Goal: Navigation & Orientation: Find specific page/section

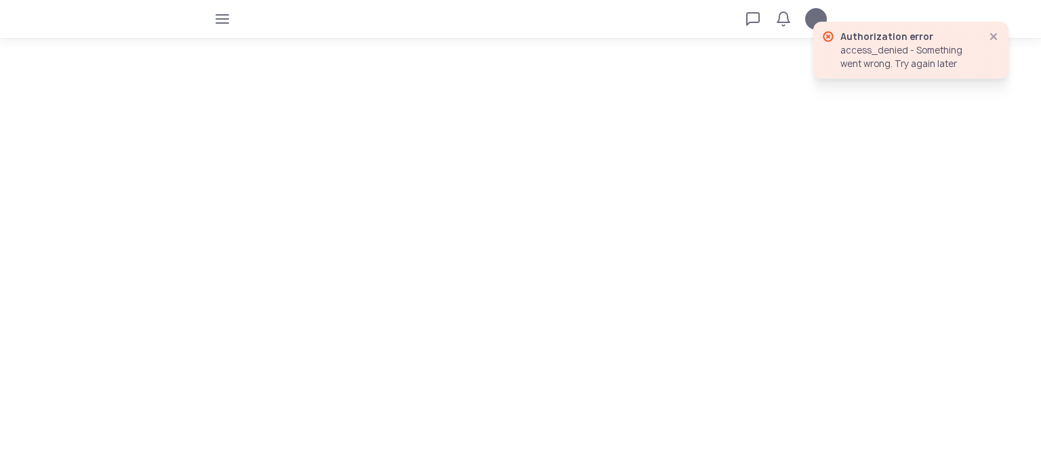
click at [995, 39] on icon "button" at bounding box center [993, 36] width 11 height 11
click at [992, 40] on icon "button" at bounding box center [993, 36] width 11 height 11
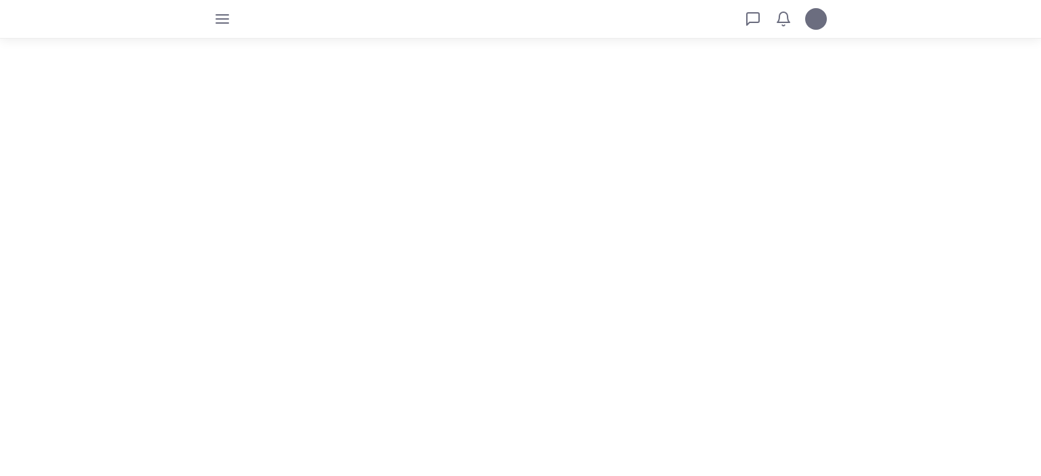
click at [810, 24] on tui-avatar at bounding box center [816, 19] width 22 height 22
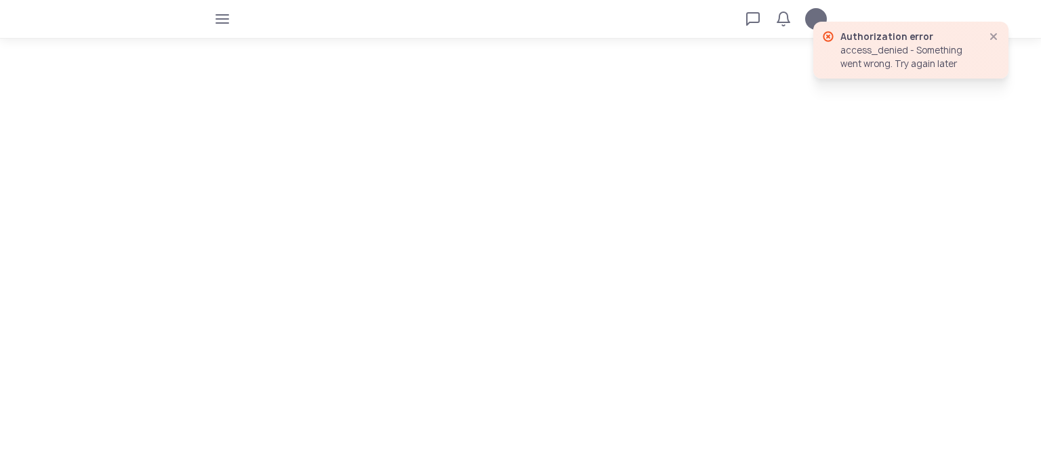
click at [998, 36] on icon "button" at bounding box center [993, 36] width 11 height 11
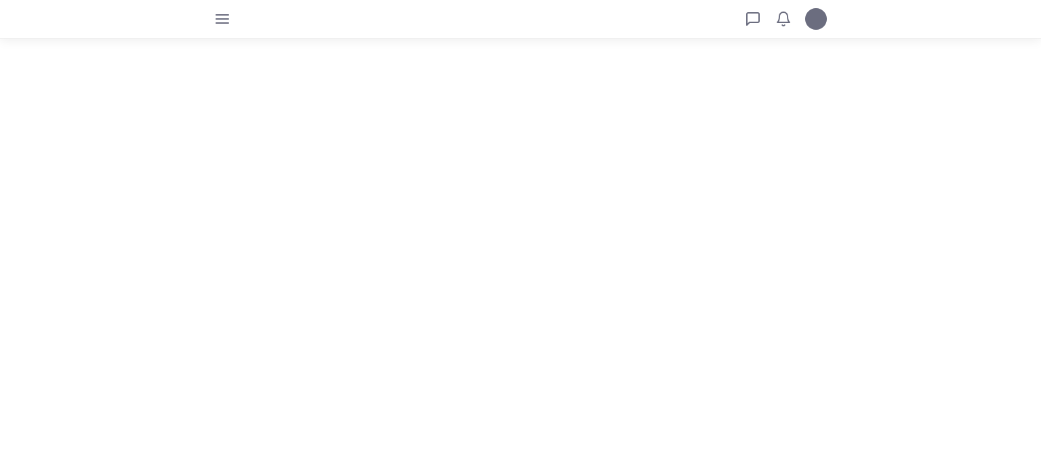
click at [817, 21] on tui-avatar at bounding box center [816, 19] width 22 height 22
